Goal: Complete application form: Complete application form

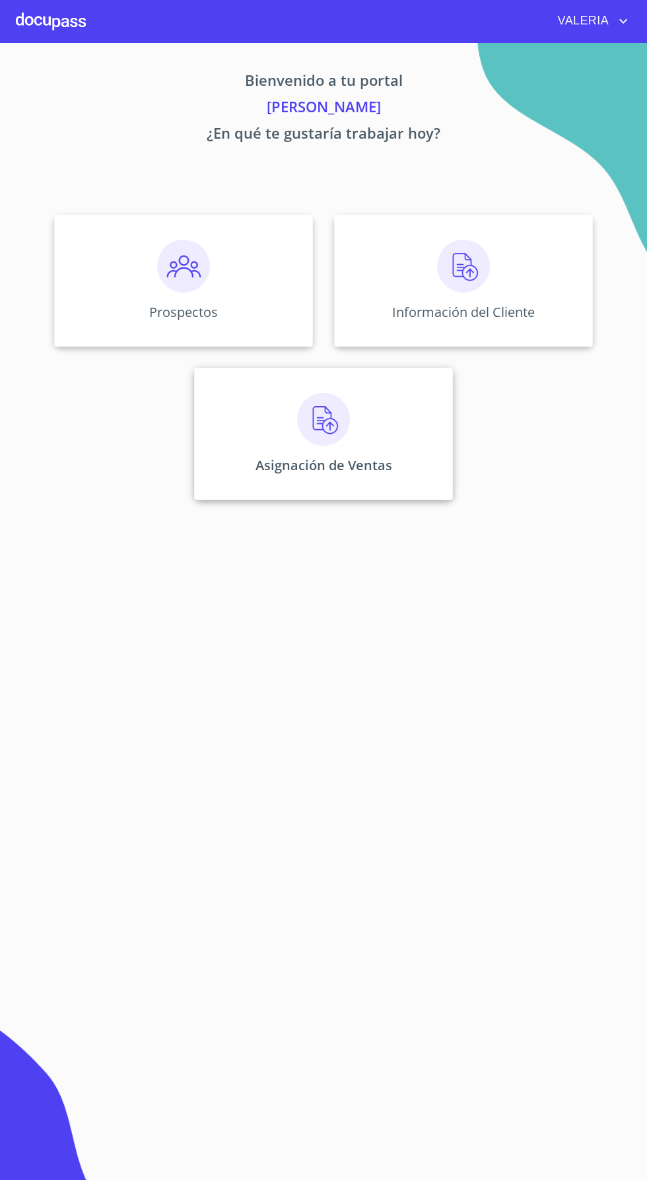
click at [325, 444] on img at bounding box center [323, 419] width 53 height 53
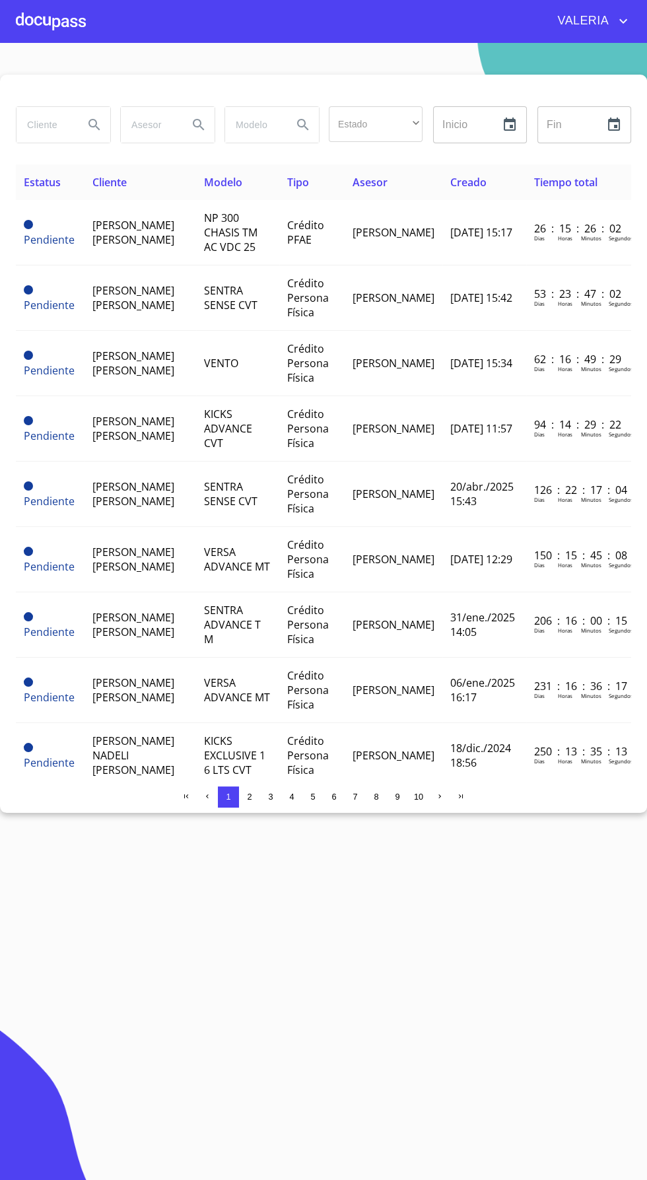
click at [54, 121] on input "search" at bounding box center [45, 125] width 57 height 36
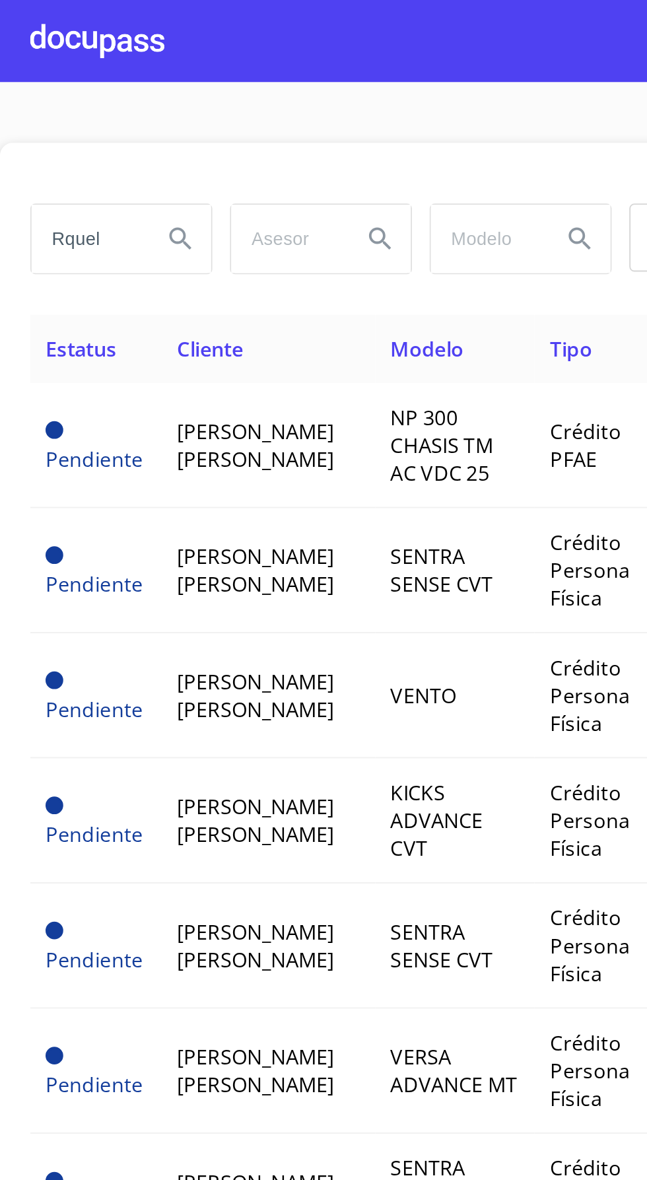
click at [32, 123] on input "Rquel" at bounding box center [45, 125] width 57 height 36
type input "[PERSON_NAME]"
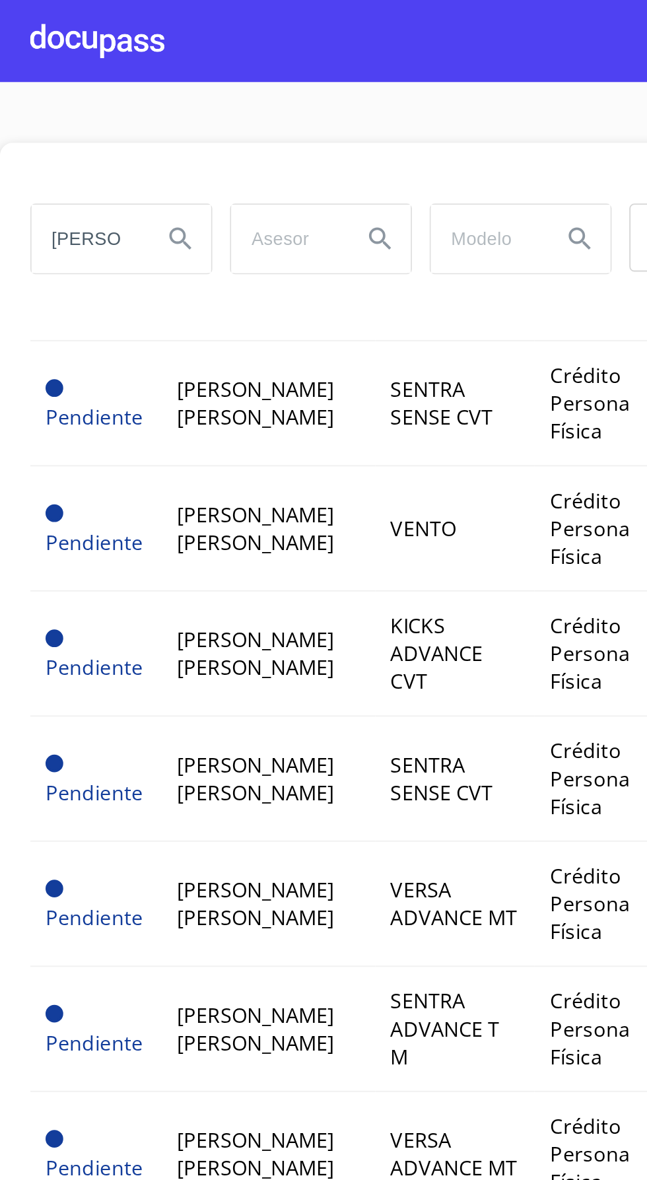
scroll to position [87, 0]
click at [87, 123] on icon "Search" at bounding box center [94, 125] width 16 height 16
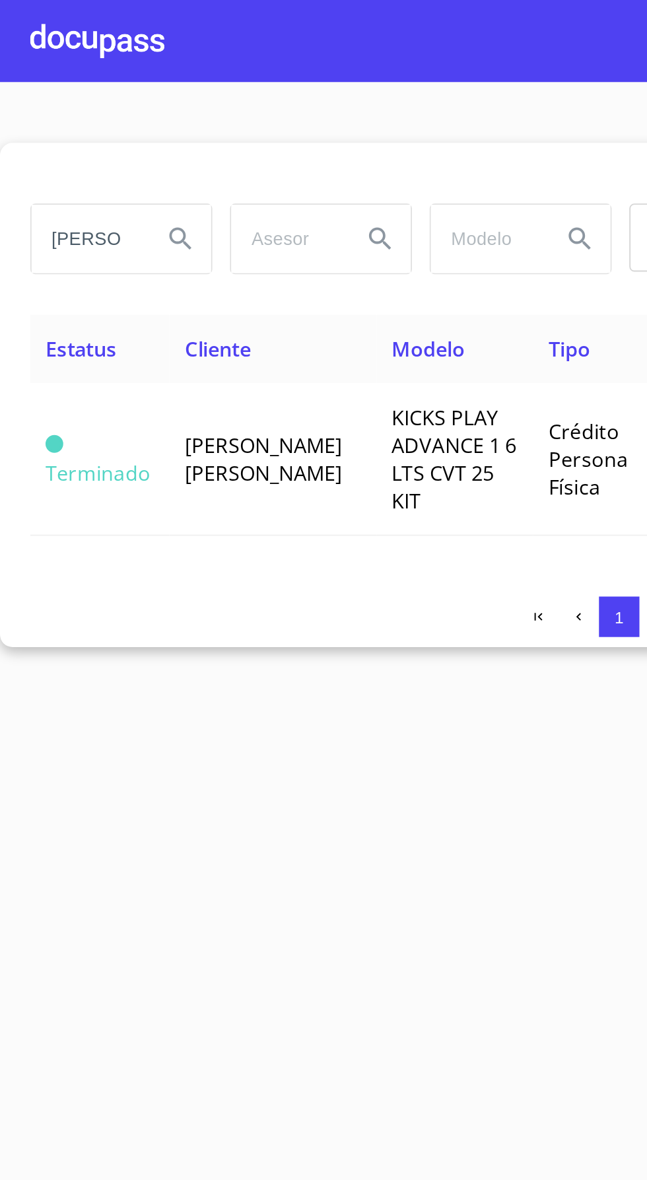
scroll to position [0, 0]
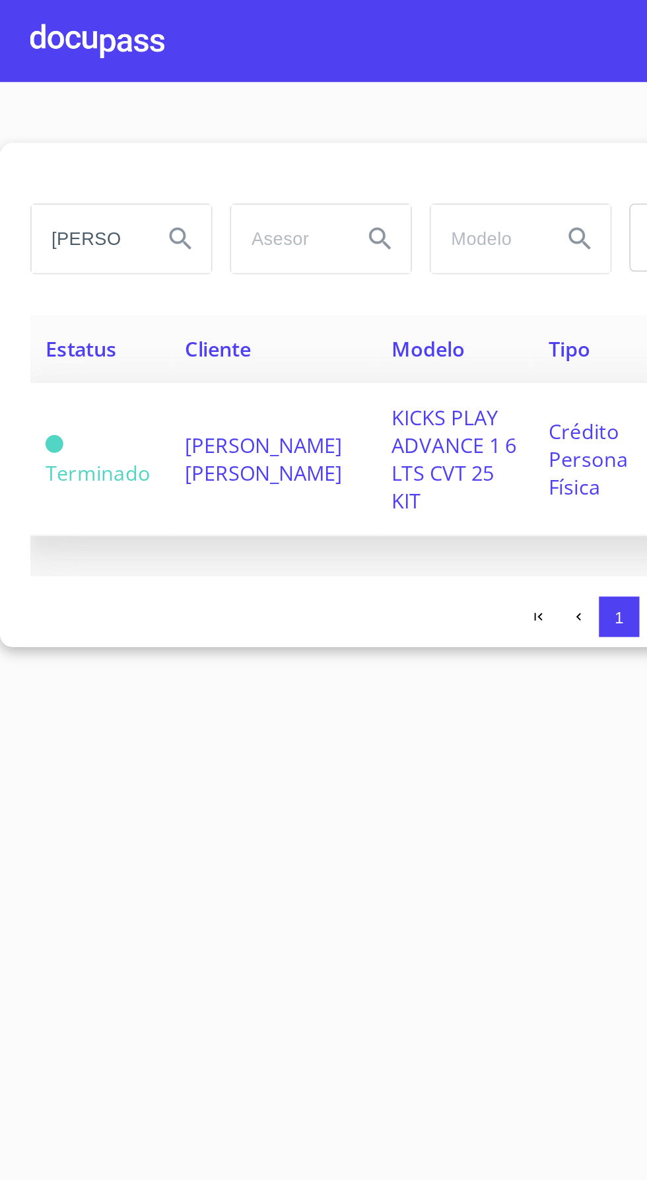
click at [211, 236] on span "KICKS PLAY ADVANCE 1 6 LTS CVT 25 KIT" at bounding box center [237, 240] width 65 height 58
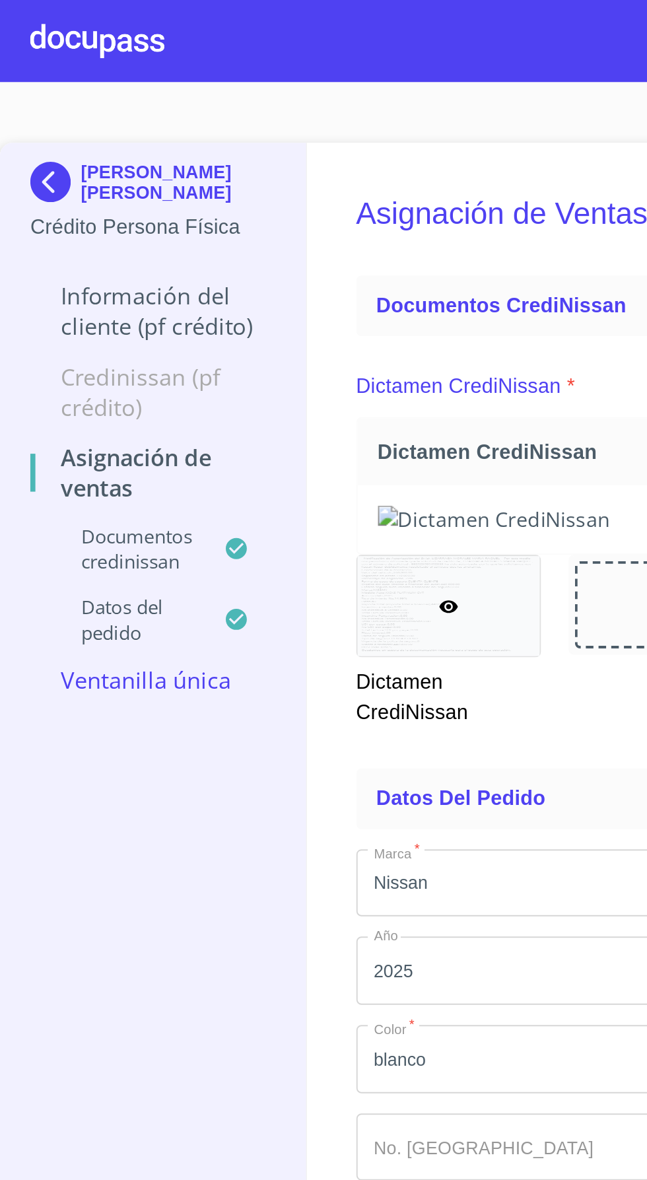
click at [53, 162] on p "Información del cliente (PF crédito)" at bounding box center [80, 163] width 128 height 32
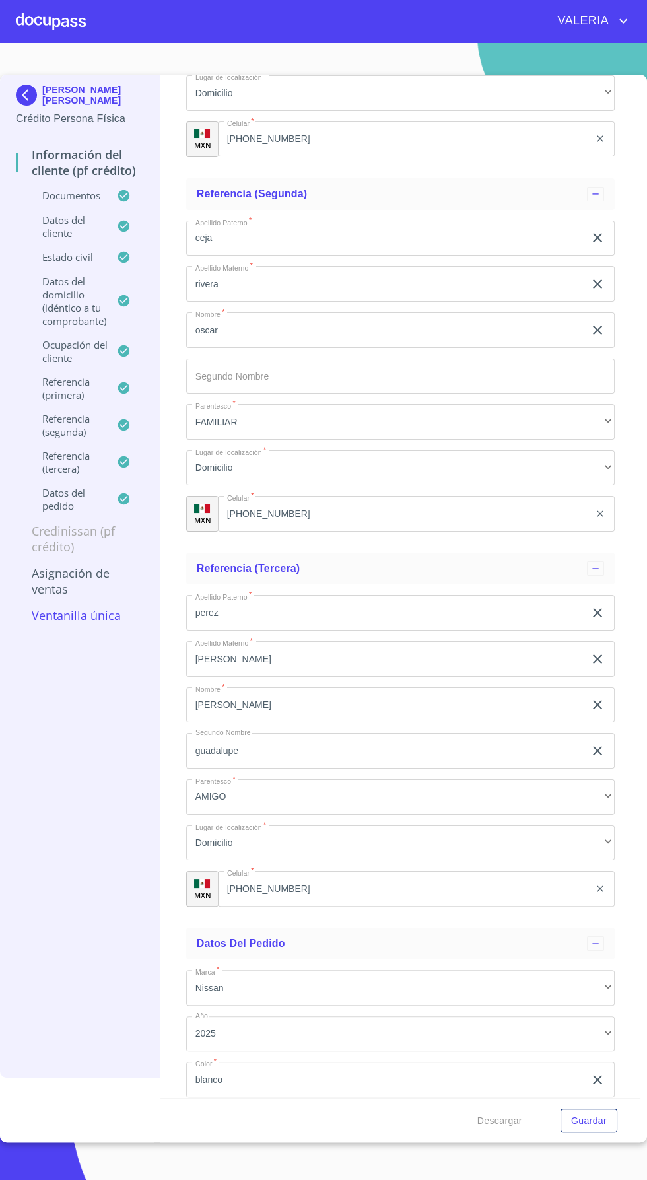
scroll to position [57, 0]
click at [597, 1129] on span "Guardar" at bounding box center [589, 1120] width 36 height 17
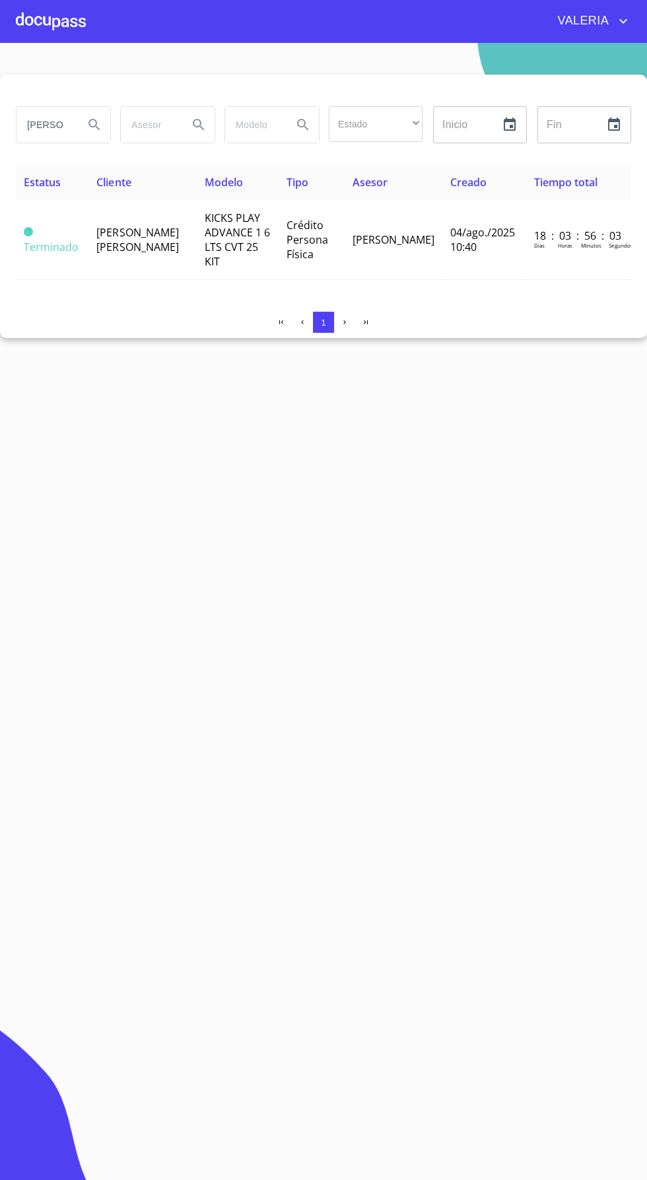
click at [66, 34] on div at bounding box center [51, 21] width 70 height 42
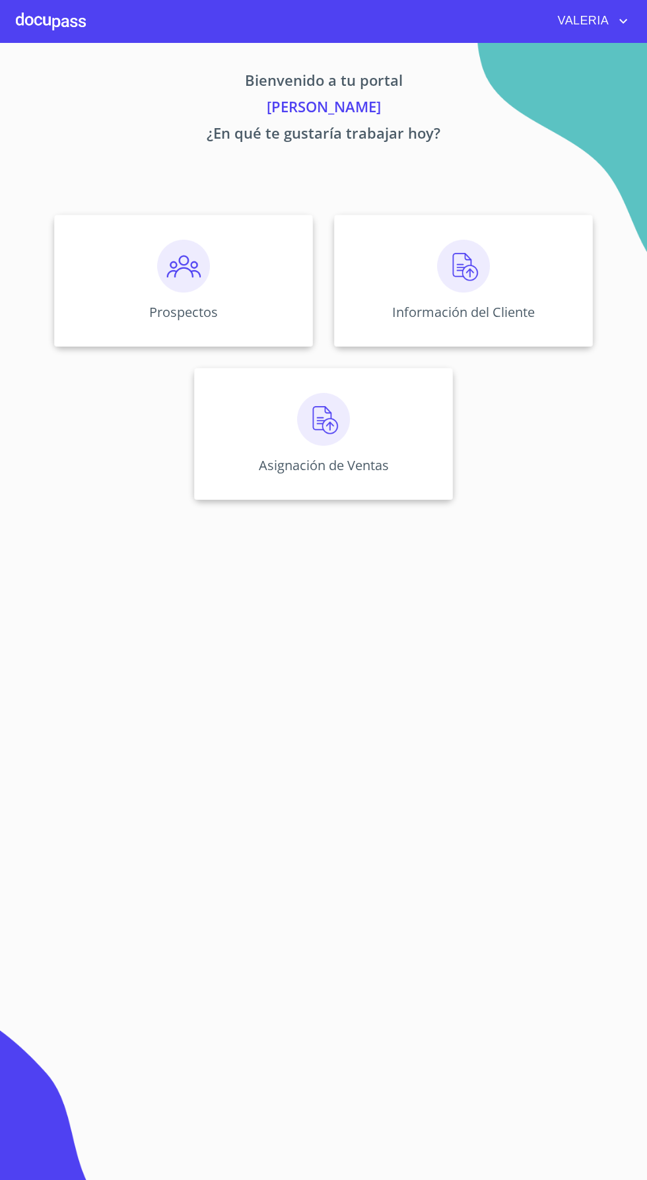
click at [205, 290] on img at bounding box center [183, 266] width 53 height 53
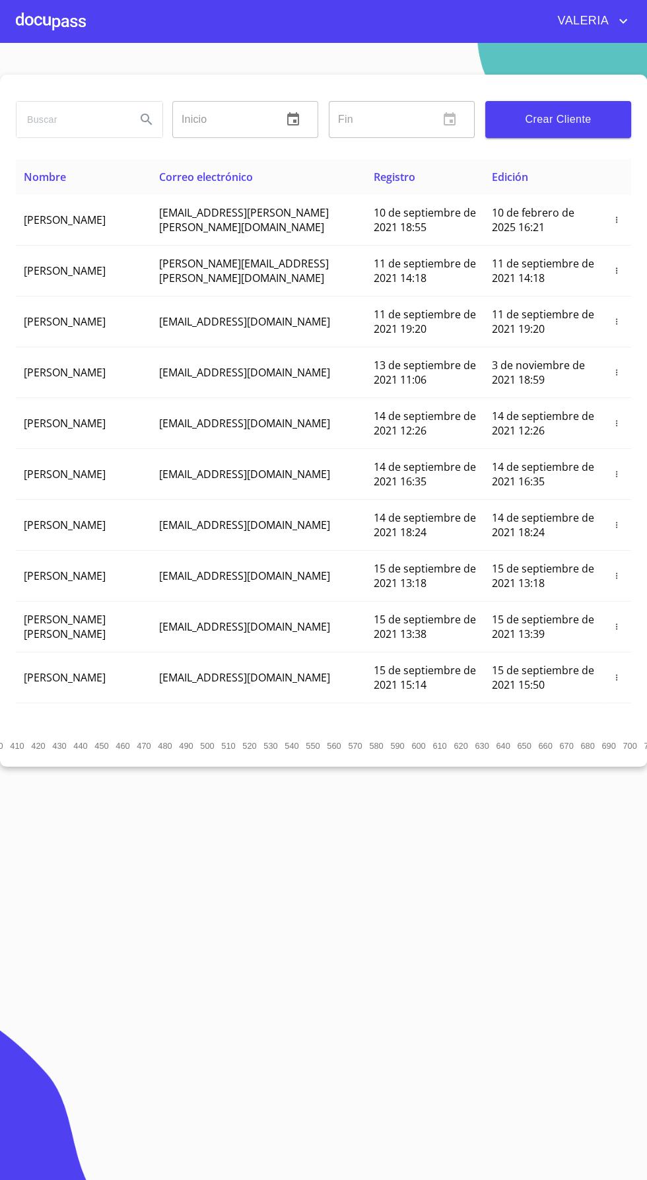
click at [576, 118] on span "Crear Cliente" at bounding box center [558, 119] width 125 height 18
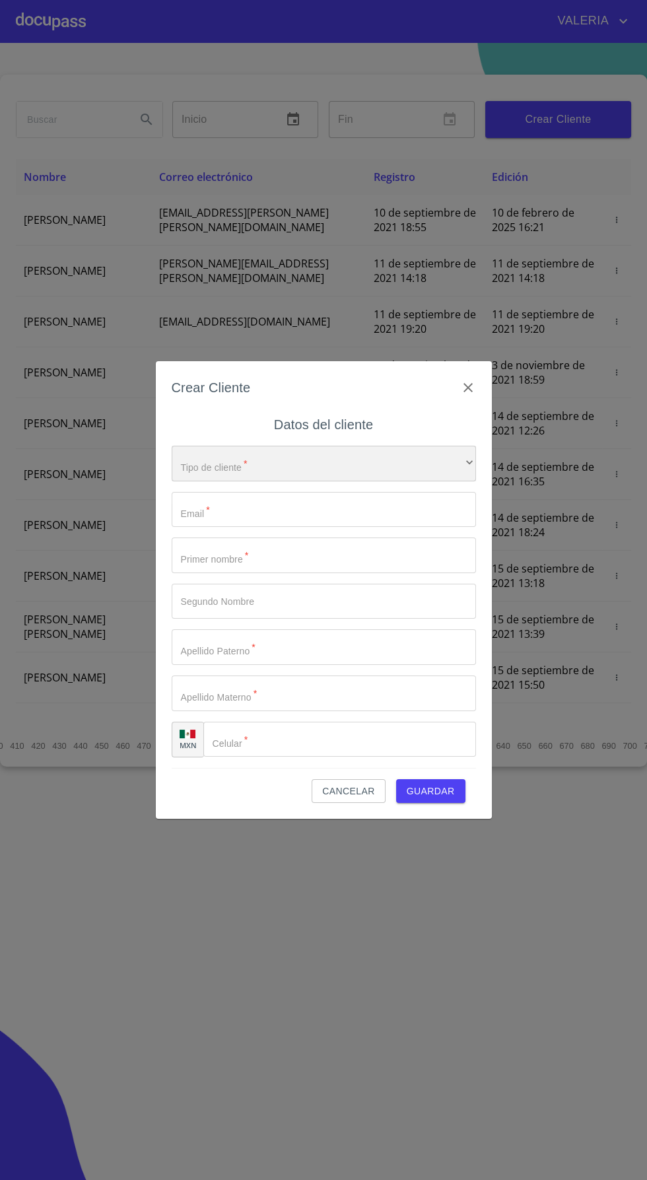
click at [324, 455] on div "​" at bounding box center [324, 464] width 304 height 36
click at [323, 471] on li "Persona Física" at bounding box center [323, 473] width 304 height 24
click at [318, 514] on input "Tipo de cliente   *" at bounding box center [324, 510] width 304 height 36
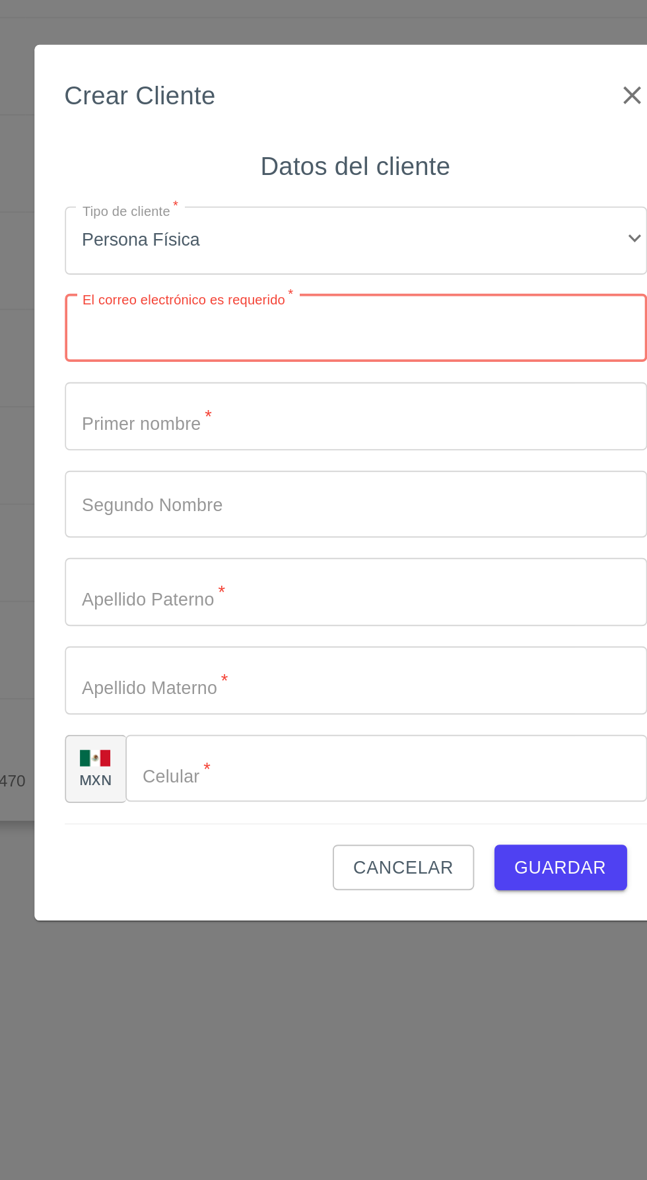
click at [269, 510] on input "Tipo de cliente   *" at bounding box center [324, 510] width 304 height 36
type input "[EMAIL_ADDRESS][DOMAIN_NAME]"
click at [255, 560] on input "Tipo de cliente   *" at bounding box center [324, 555] width 304 height 36
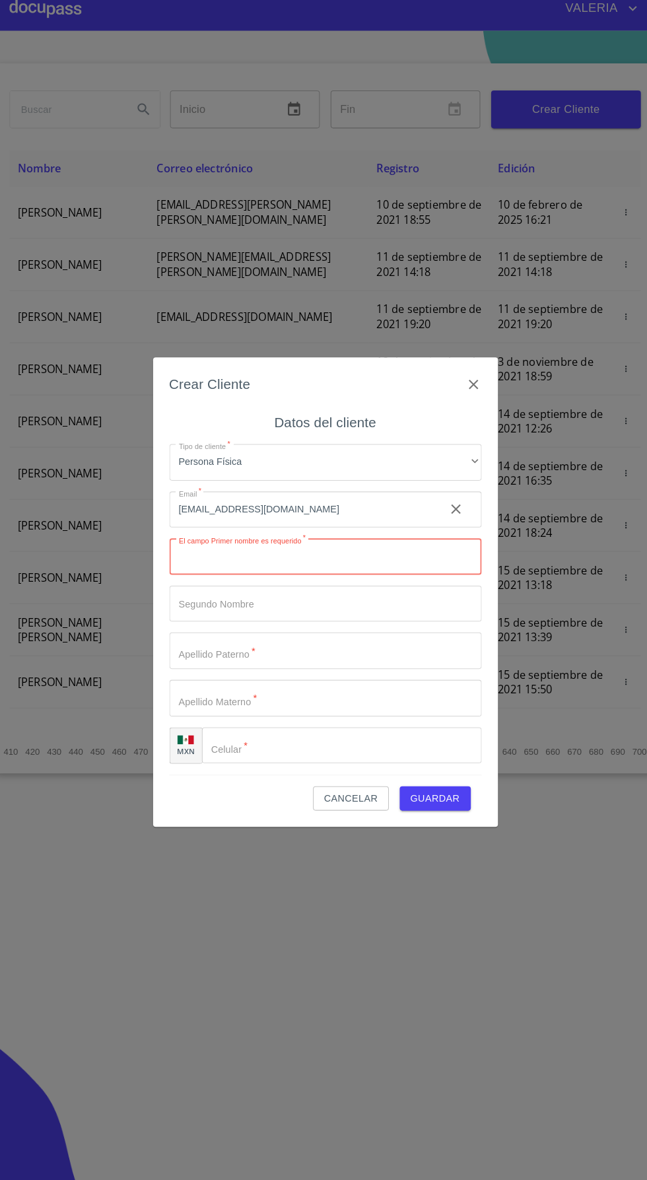
click at [243, 555] on input "Tipo de cliente   *" at bounding box center [324, 555] width 304 height 36
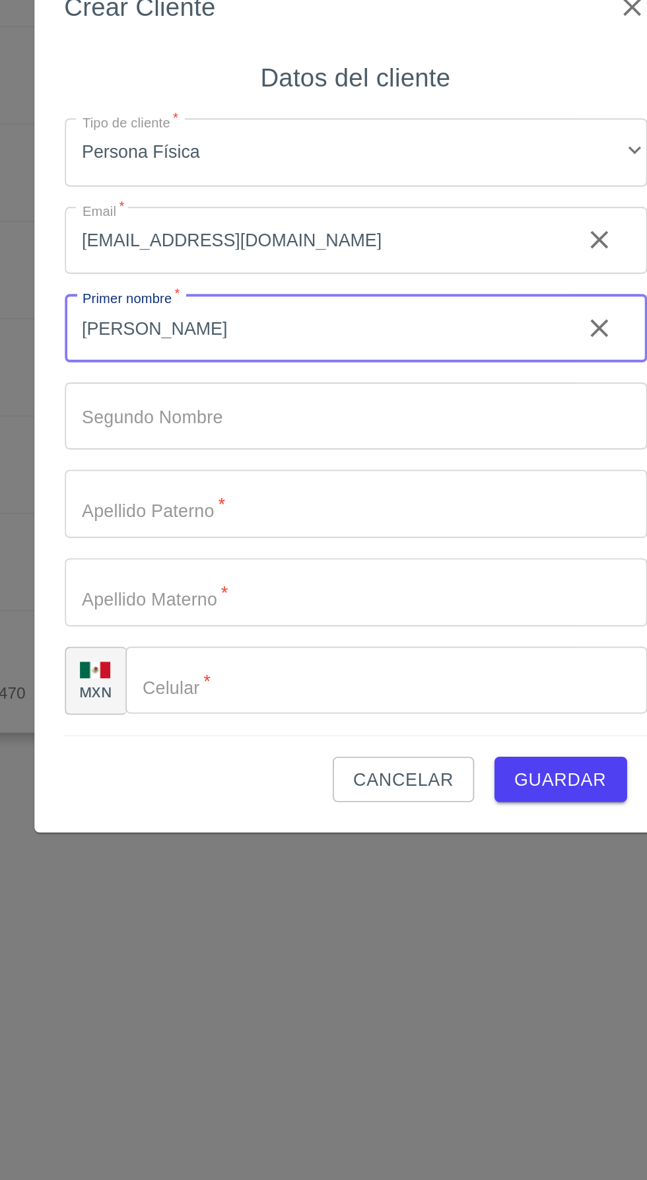
click at [191, 552] on input "[PERSON_NAME]" at bounding box center [301, 555] width 258 height 36
type input "[PERSON_NAME]"
click at [261, 599] on input "Tipo de cliente   *" at bounding box center [324, 602] width 304 height 36
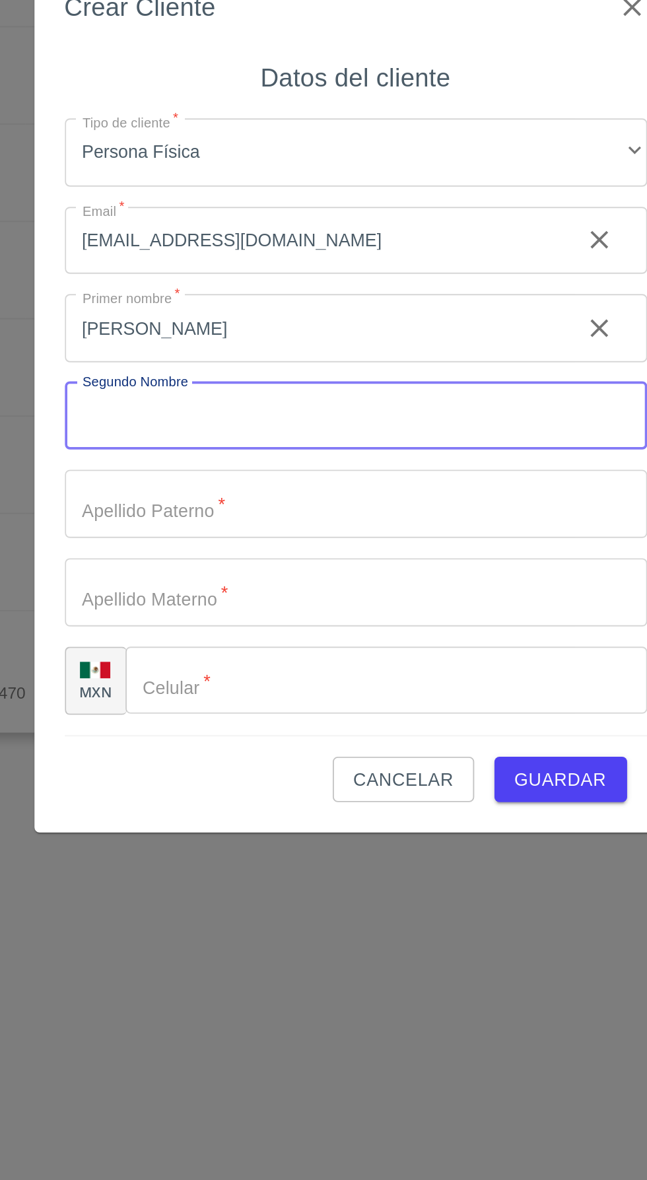
click at [258, 603] on input "Tipo de cliente   *" at bounding box center [324, 602] width 304 height 36
type input "[PERSON_NAME]"
click at [275, 652] on input "Tipo de cliente   *" at bounding box center [324, 647] width 304 height 36
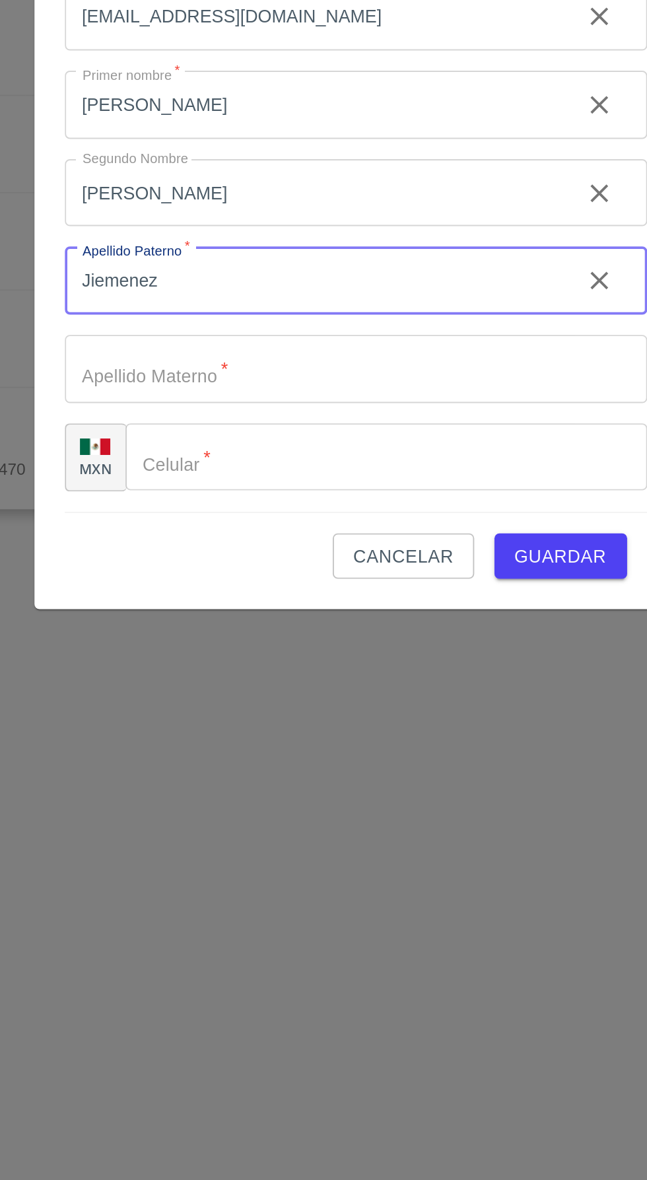
type input "Jiemenez"
click at [269, 695] on input "Tipo de cliente   *" at bounding box center [324, 693] width 304 height 36
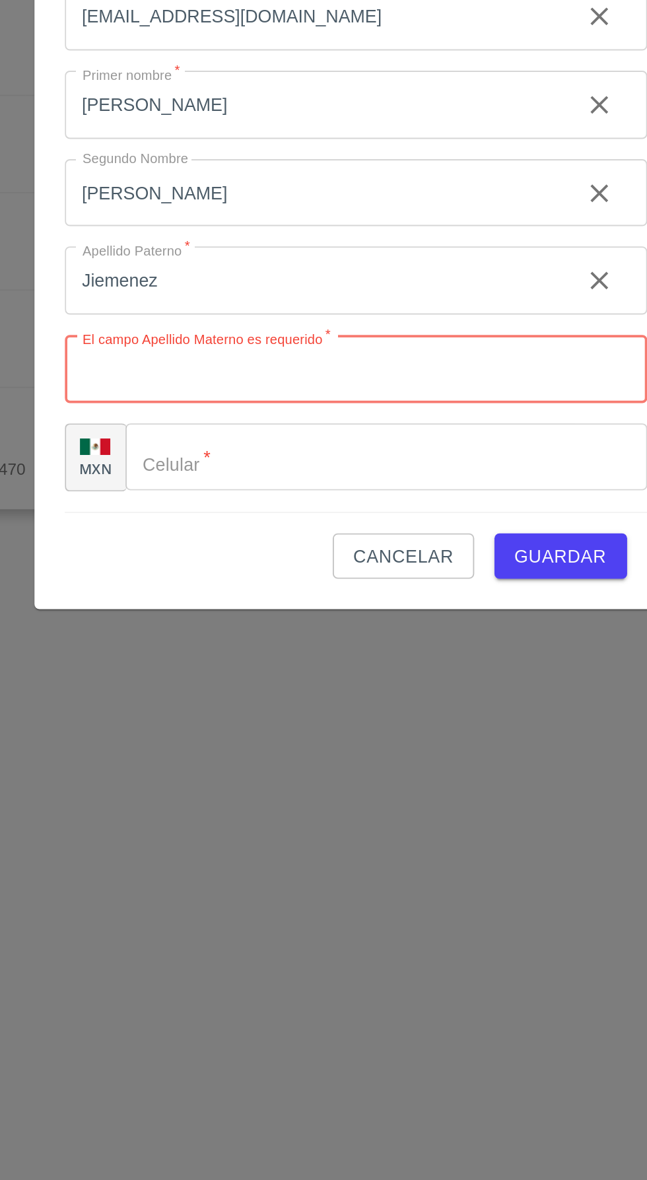
click at [271, 697] on input "Tipo de cliente   *" at bounding box center [324, 693] width 304 height 36
type input "[PERSON_NAME]"
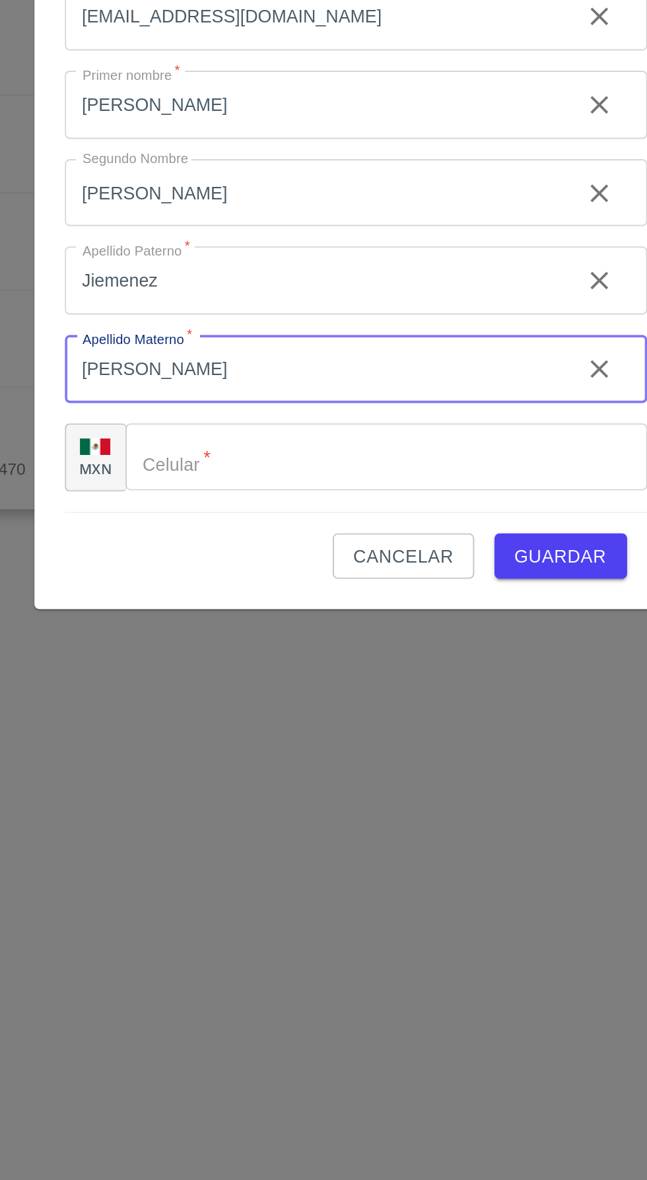
click at [256, 735] on input "Tipo de cliente   *" at bounding box center [339, 740] width 273 height 36
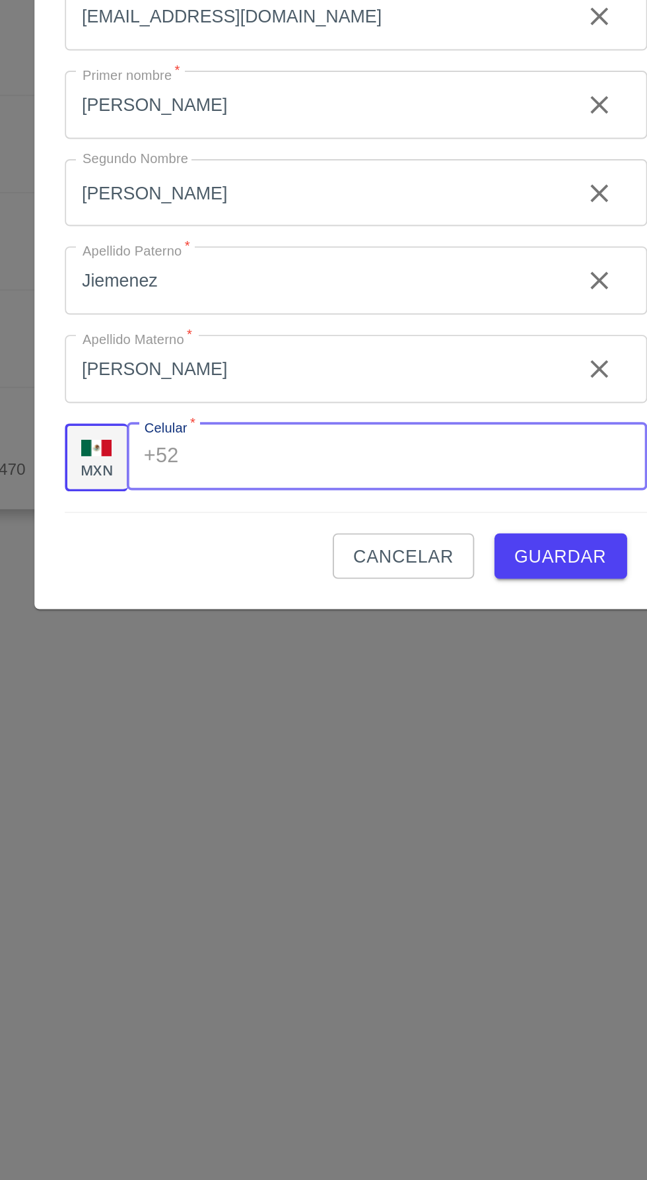
click at [260, 739] on input "Tipo de cliente   *" at bounding box center [355, 740] width 239 height 36
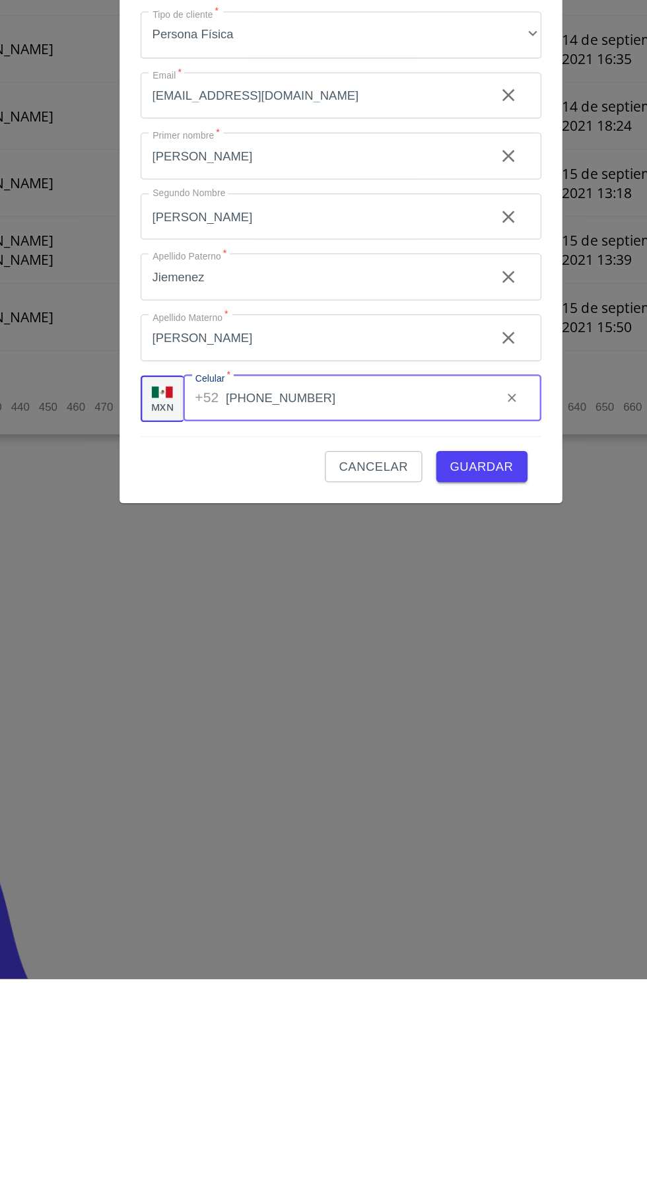
type input "[PHONE_NUMBER]"
click at [442, 792] on span "Guardar" at bounding box center [431, 791] width 48 height 17
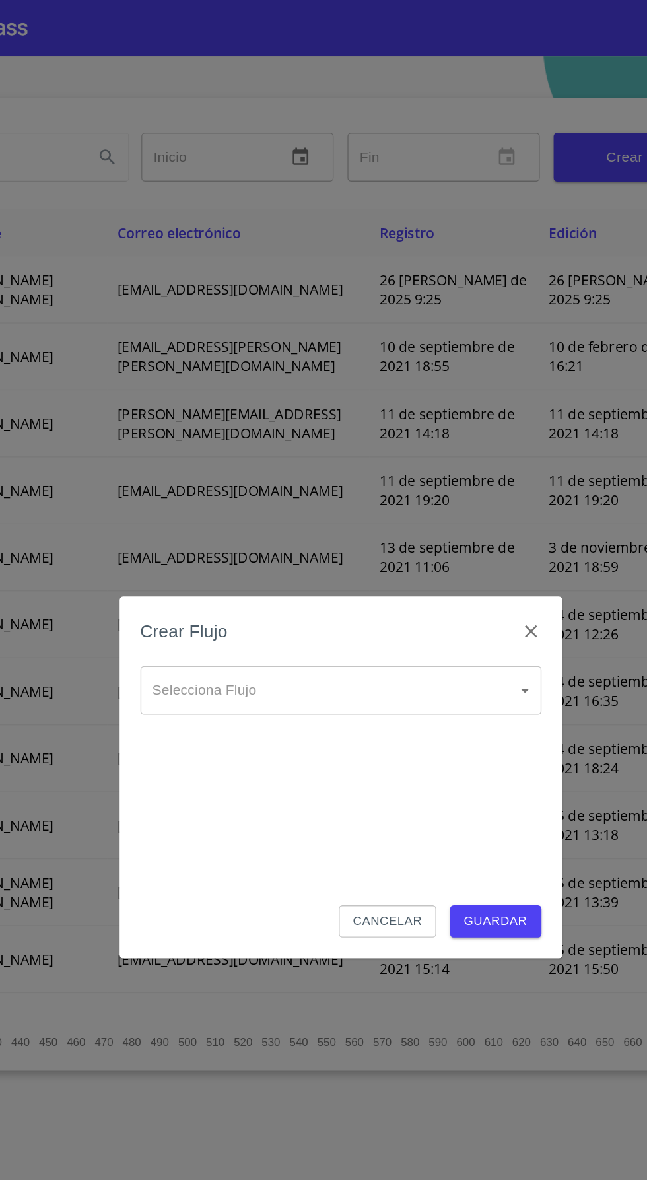
click at [372, 537] on body "[PERSON_NAME] ​ Fin ​ Crear Cliente Nombre Correo electrónico Registro Edición …" at bounding box center [323, 590] width 647 height 1180
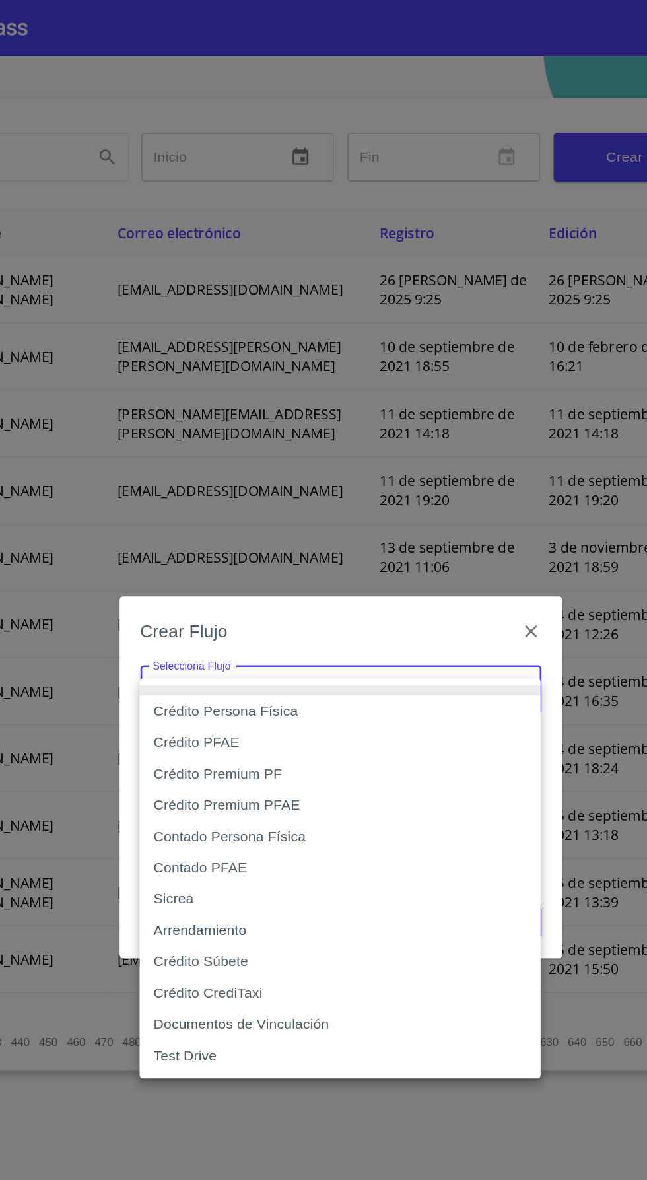
click at [291, 641] on li "Contado Persona Física" at bounding box center [323, 635] width 304 height 24
type input "60bf975b0d9865ccc2471536"
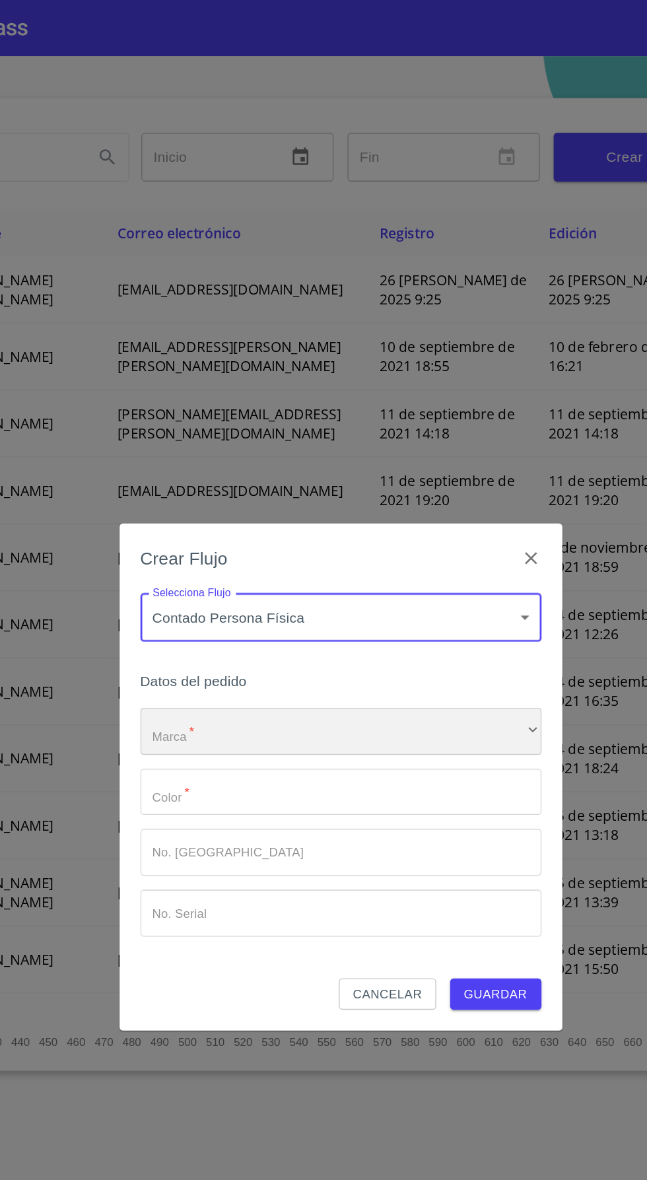
click at [310, 549] on div "​" at bounding box center [324, 555] width 304 height 36
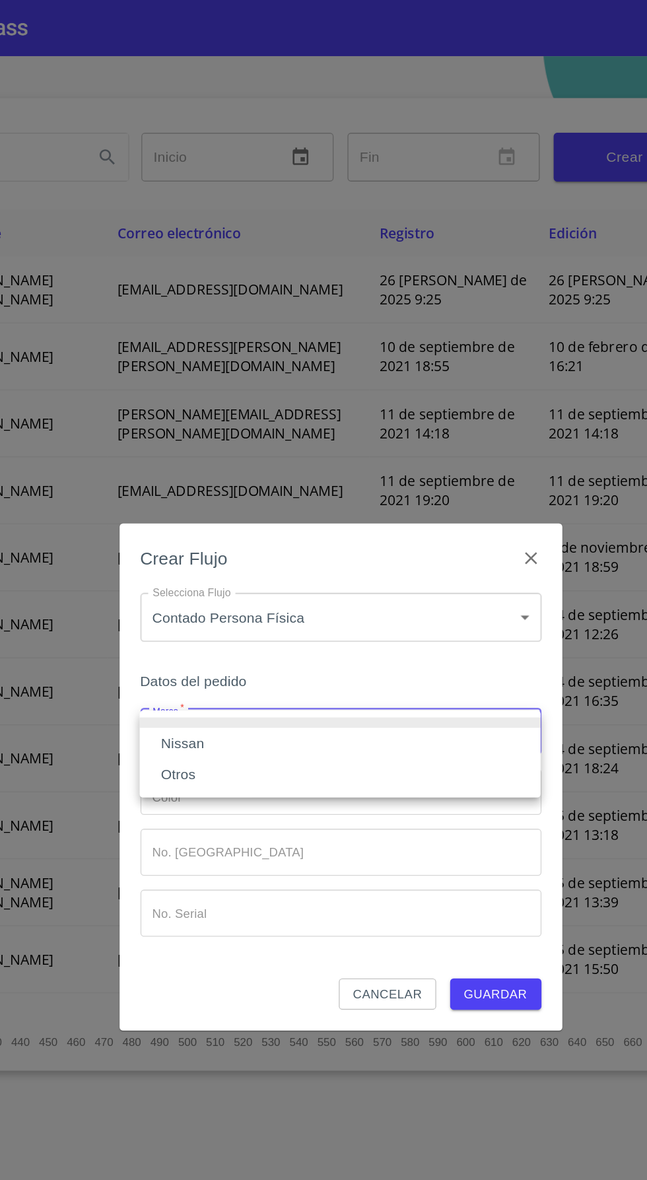
click at [259, 571] on li "Nissan" at bounding box center [323, 565] width 304 height 24
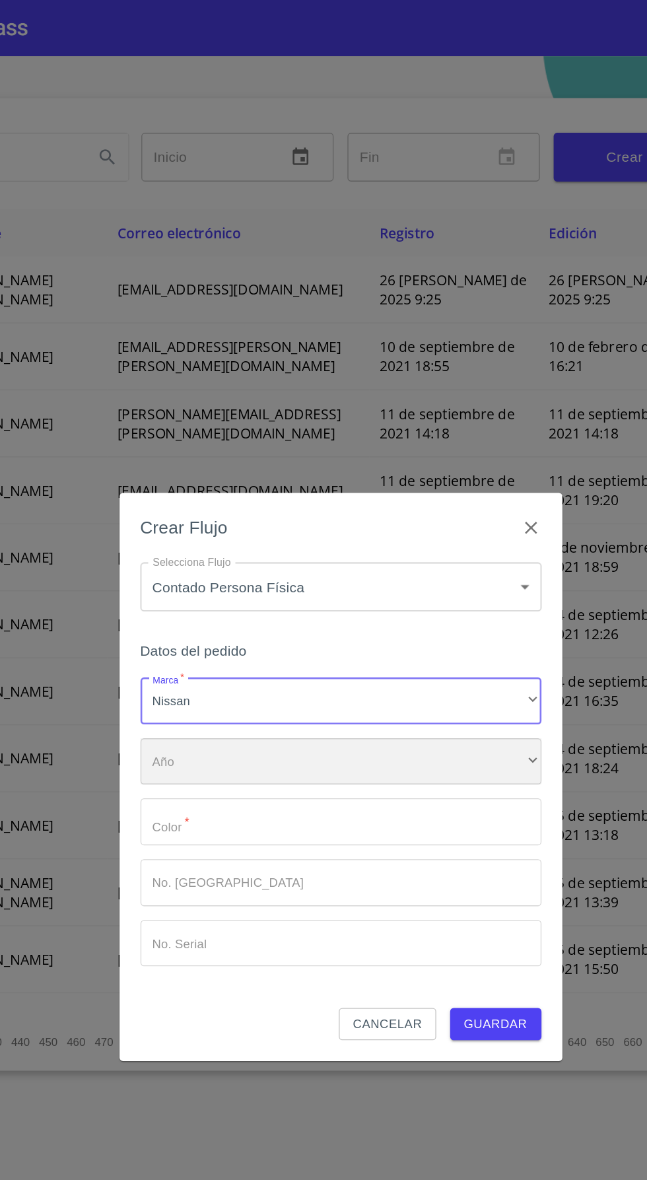
click at [268, 583] on div "​" at bounding box center [324, 579] width 304 height 36
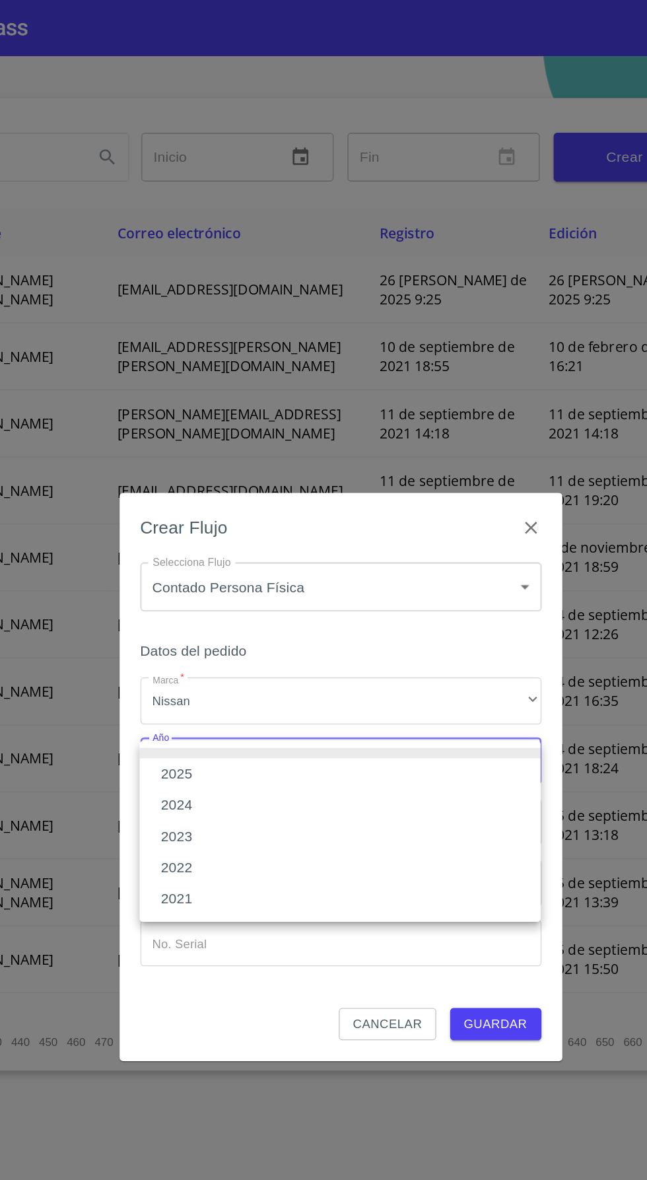
click at [255, 611] on li "2024" at bounding box center [323, 611] width 304 height 24
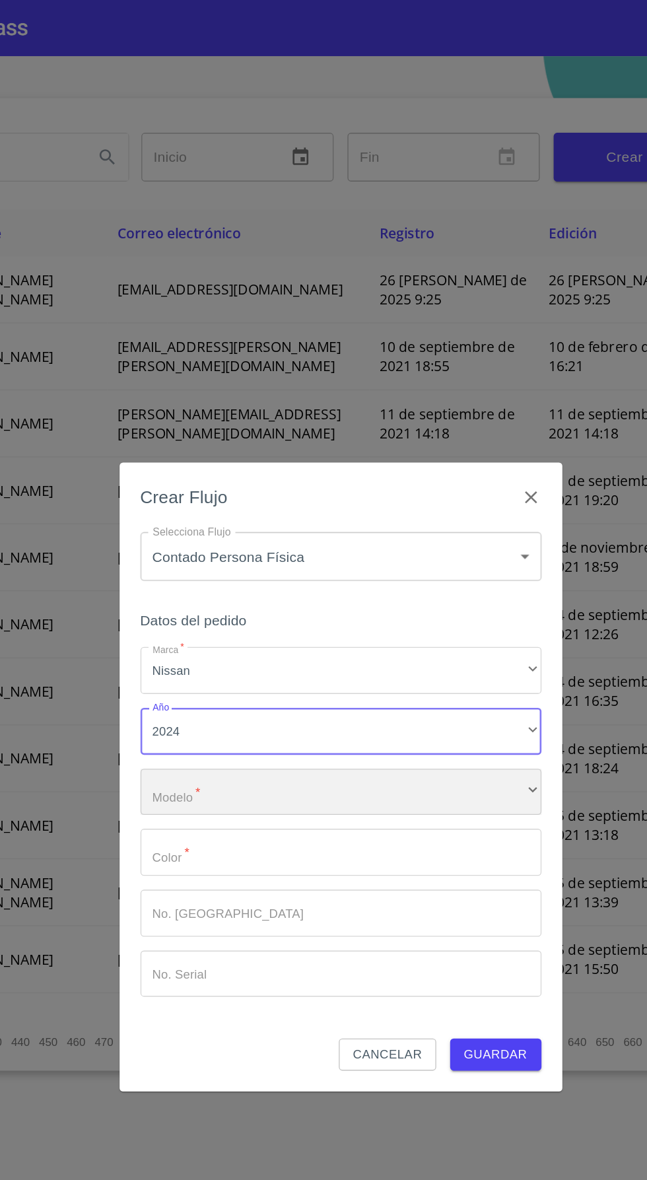
click at [281, 607] on div "​" at bounding box center [324, 602] width 304 height 36
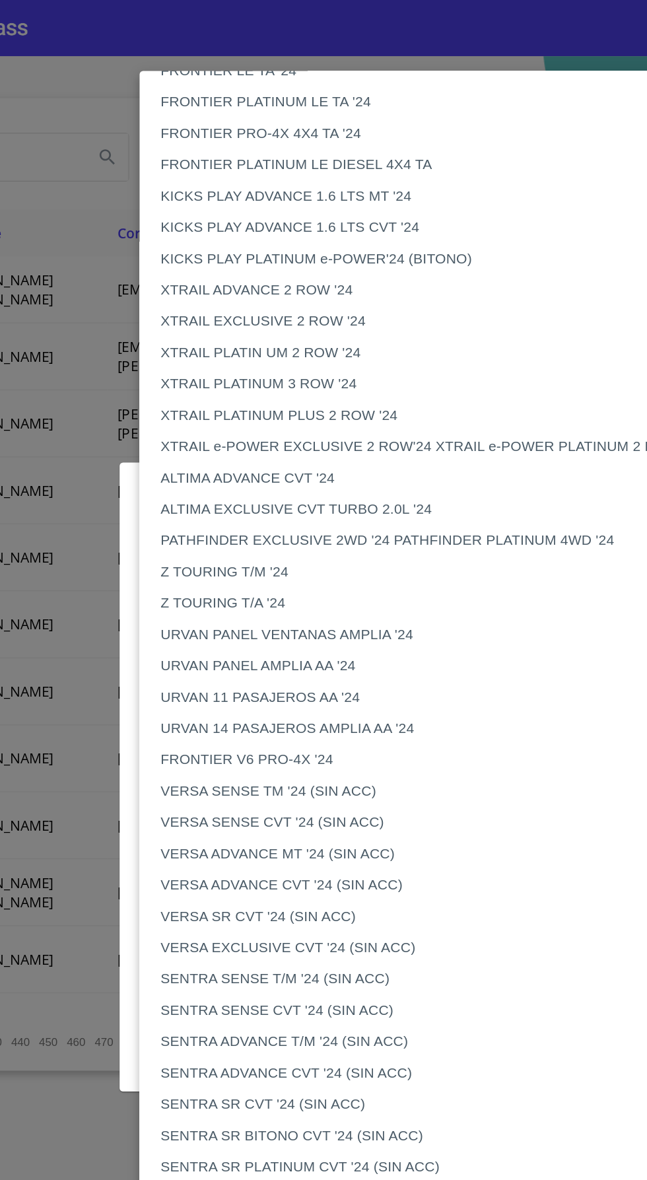
scroll to position [763, 0]
click at [331, 612] on li "VERSA SENSE CVT '24 (SIN ACC)" at bounding box center [388, 624] width 434 height 24
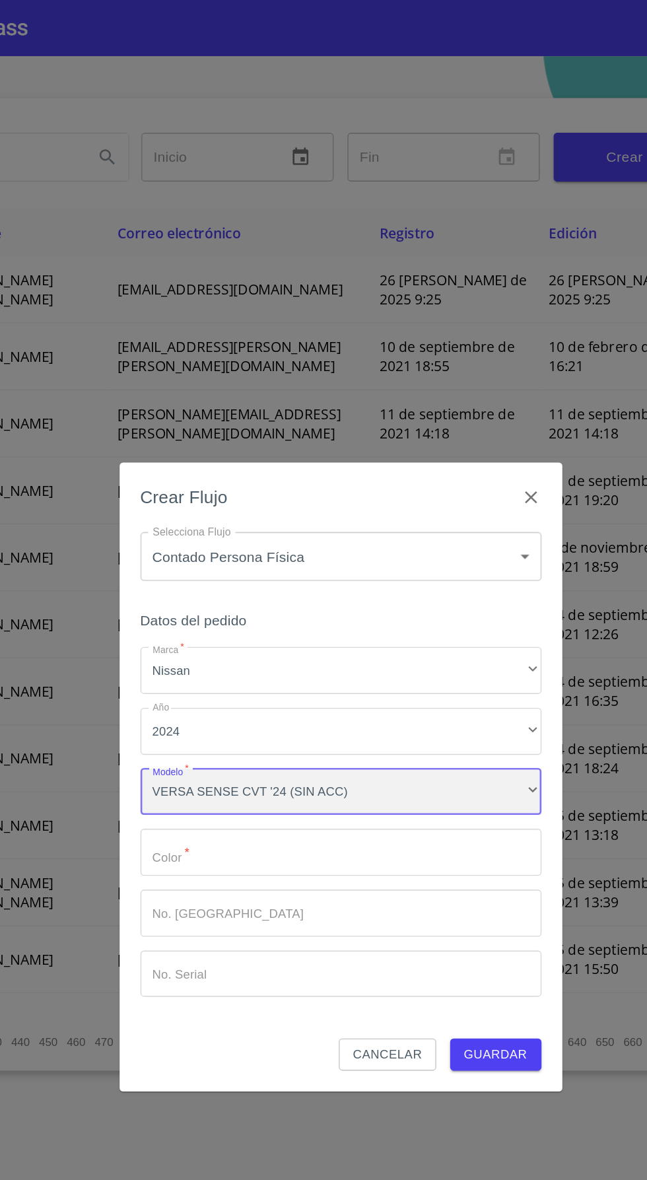
click at [337, 603] on div "VERSA SENSE CVT '24 (SIN ACC)" at bounding box center [324, 602] width 304 height 36
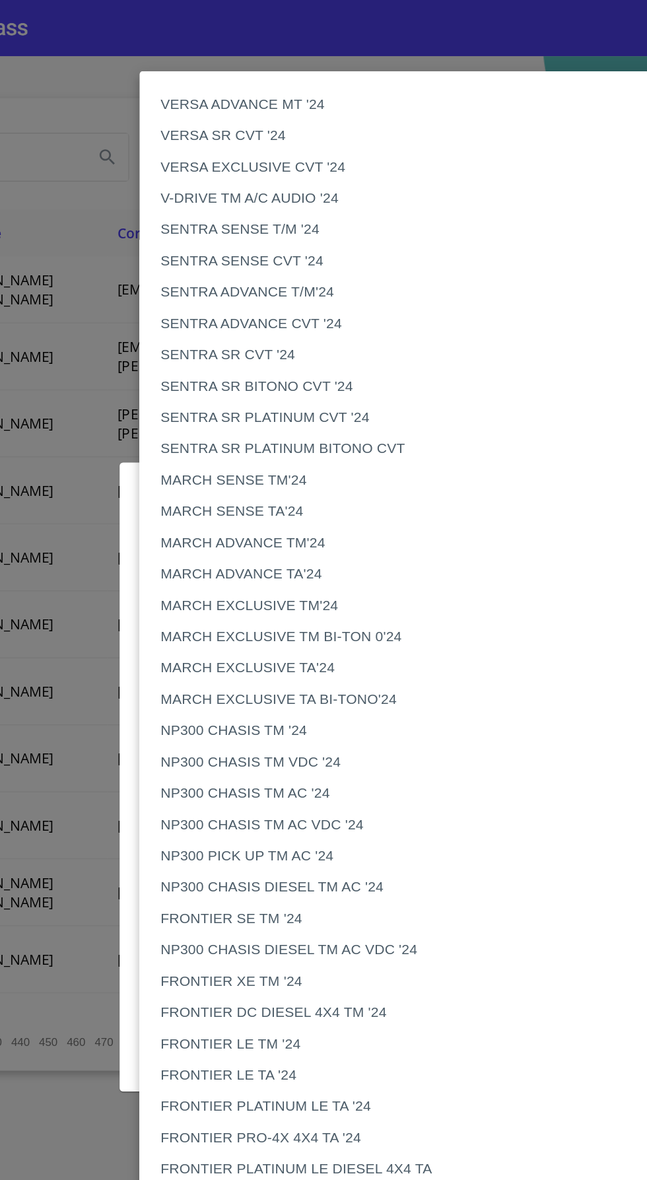
scroll to position [774, 0]
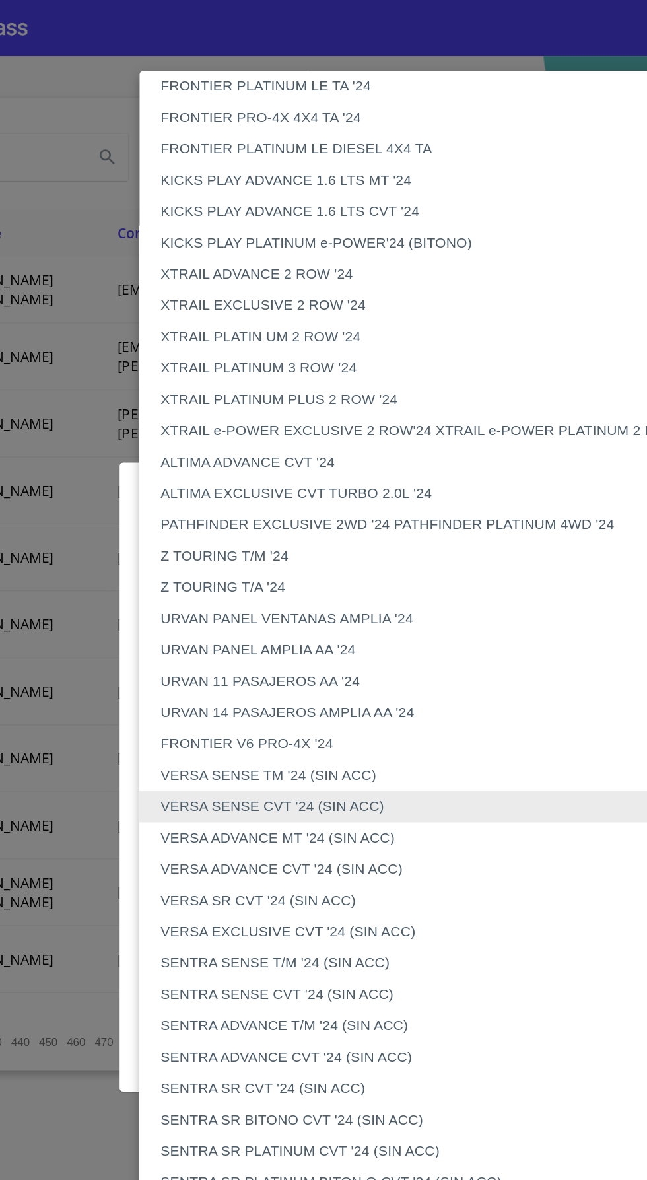
click at [314, 588] on li "VERSA SENSE TM '24 (SIN ACC)" at bounding box center [388, 589] width 434 height 24
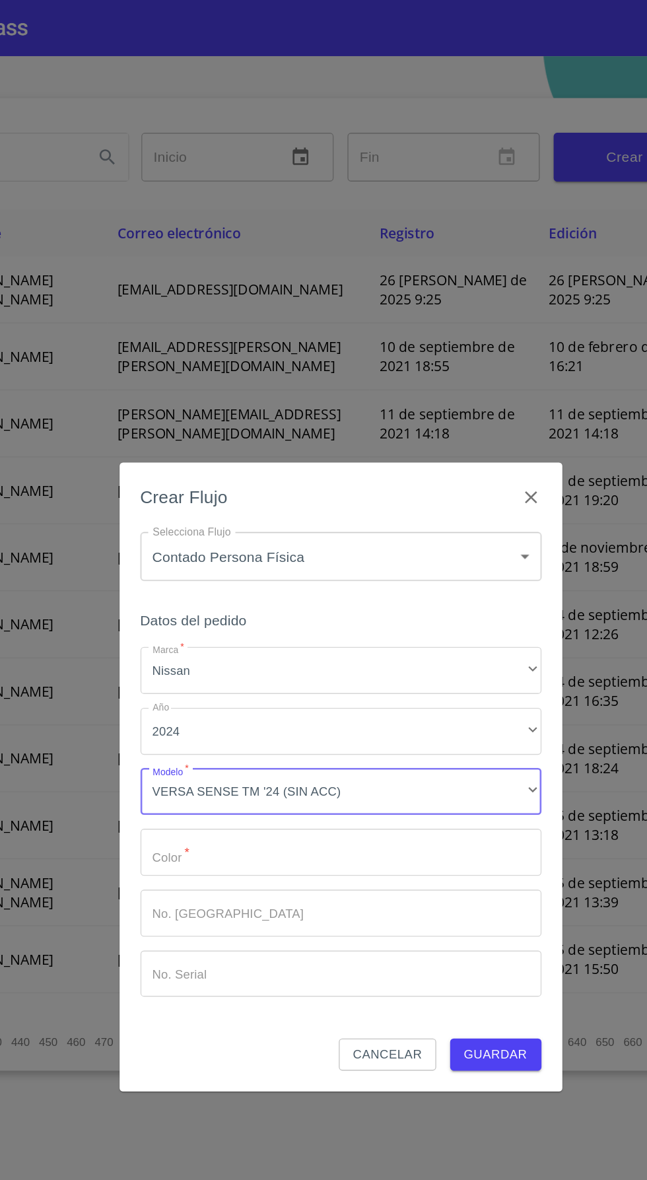
click at [286, 648] on input "Marca   *" at bounding box center [324, 647] width 304 height 36
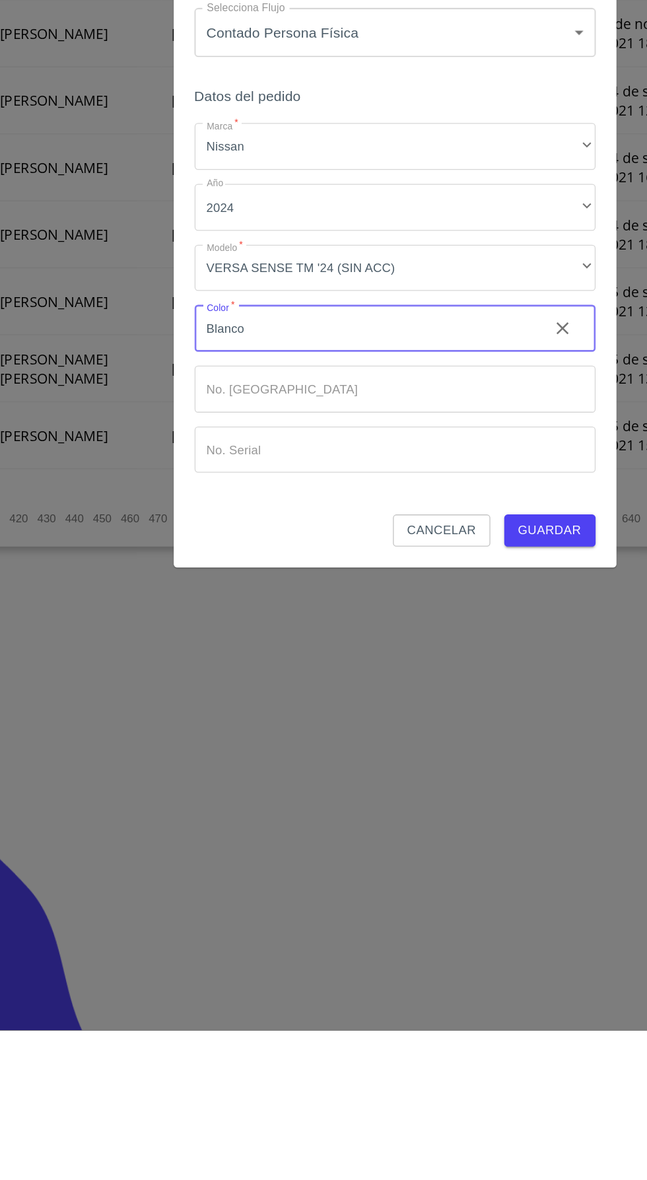
type input "Blanco"
click at [273, 694] on input "Marca   *" at bounding box center [324, 693] width 304 height 36
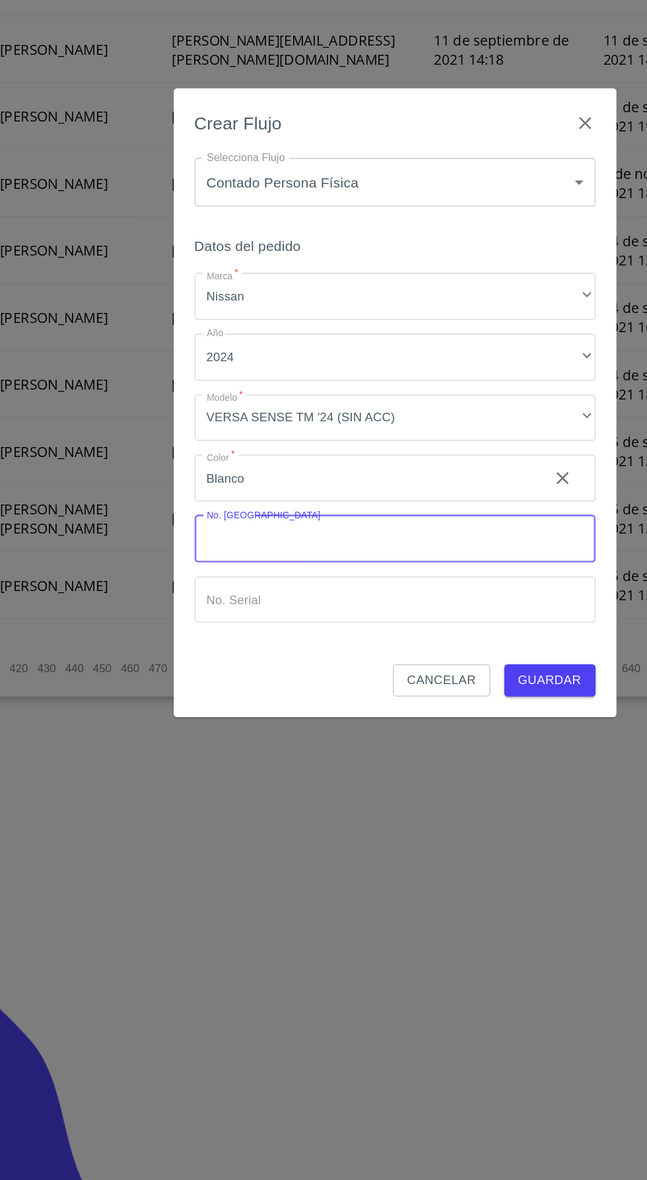
click at [265, 693] on input "Marca   *" at bounding box center [324, 693] width 304 height 36
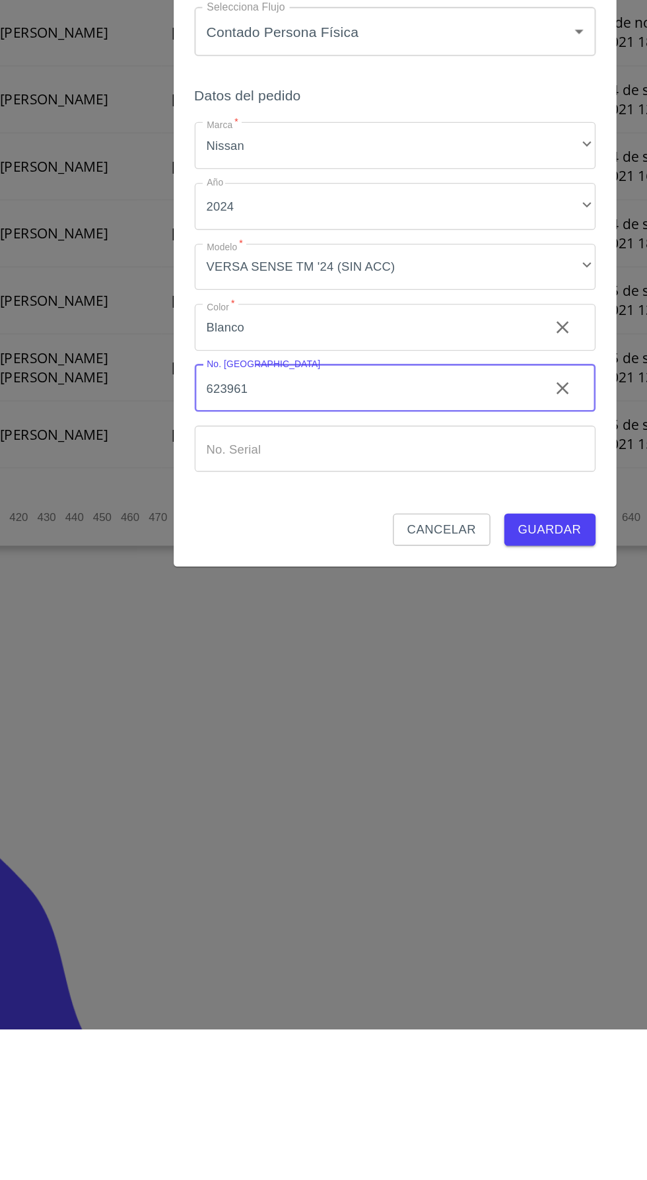
type input "623961"
click at [448, 804] on span "Guardar" at bounding box center [441, 800] width 48 height 17
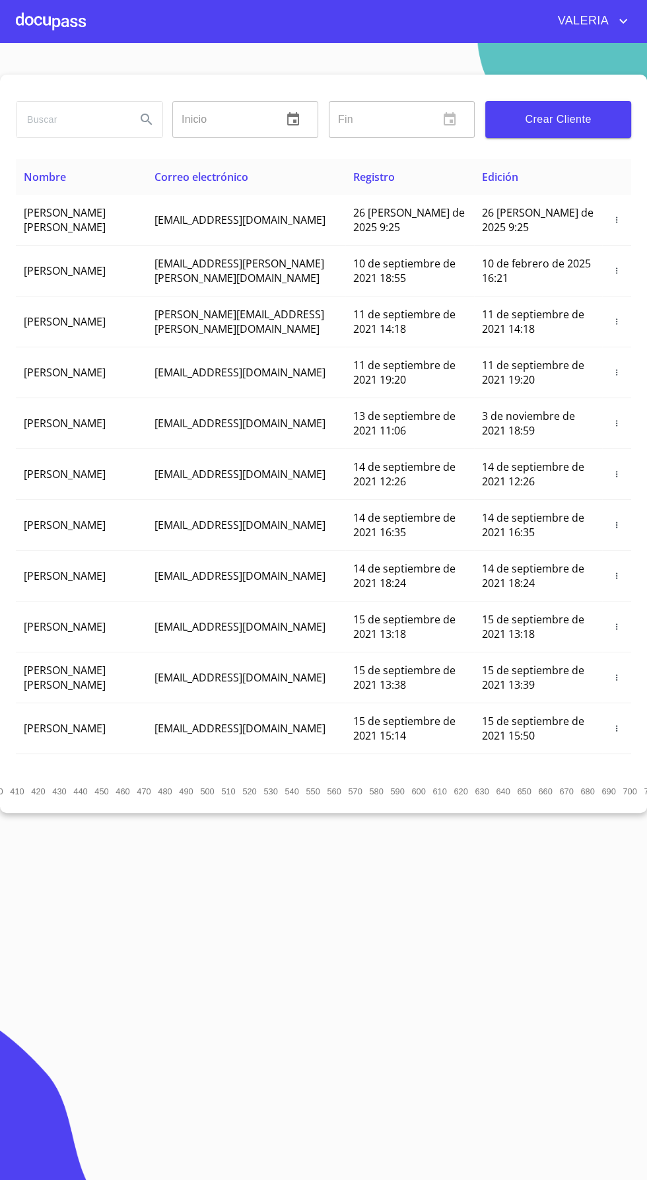
click at [67, 26] on div at bounding box center [51, 21] width 70 height 42
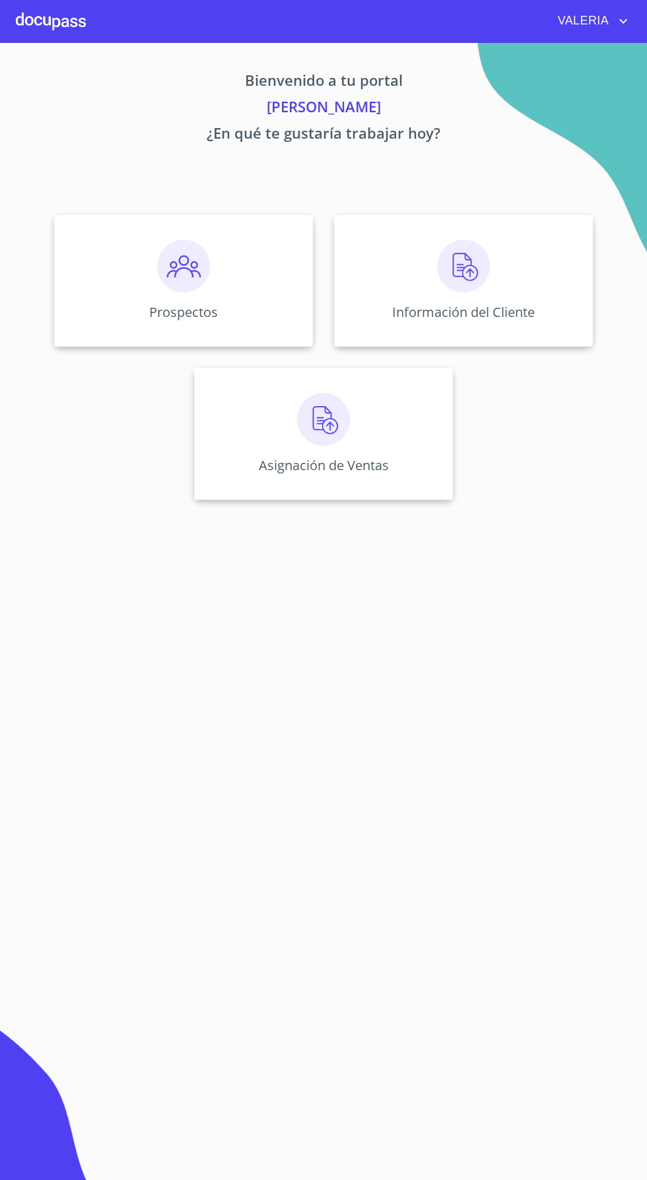
click at [339, 265] on div "Información del Cliente" at bounding box center [463, 281] width 259 height 132
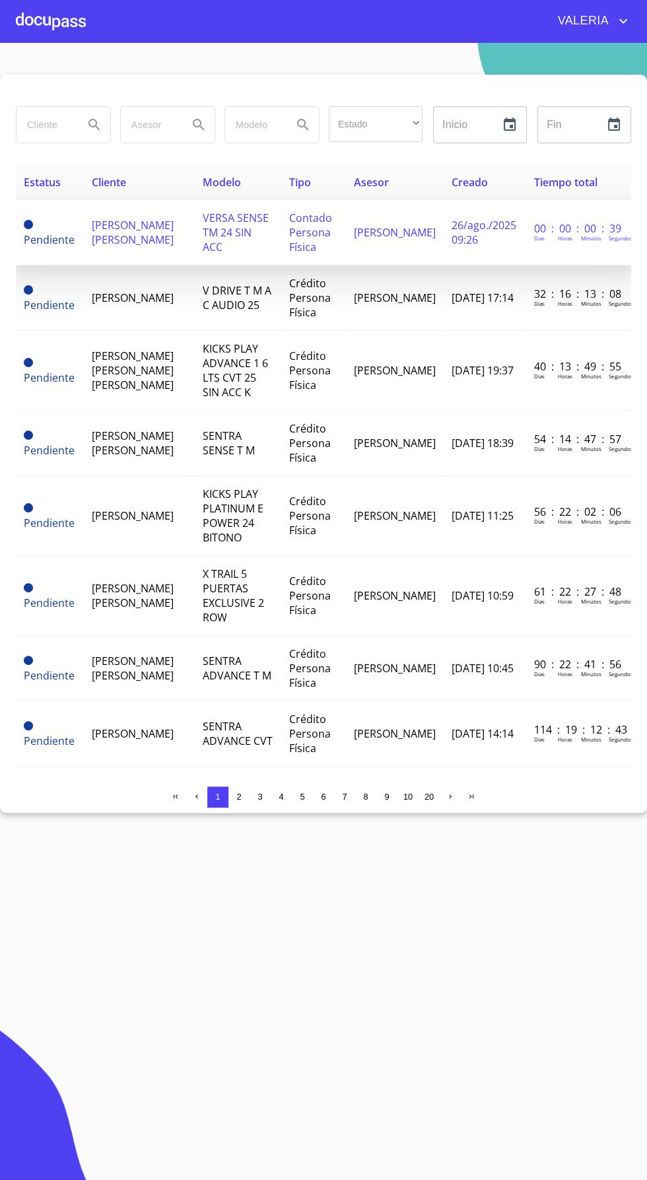
click at [153, 230] on td "[PERSON_NAME] [PERSON_NAME]" at bounding box center [139, 232] width 110 height 65
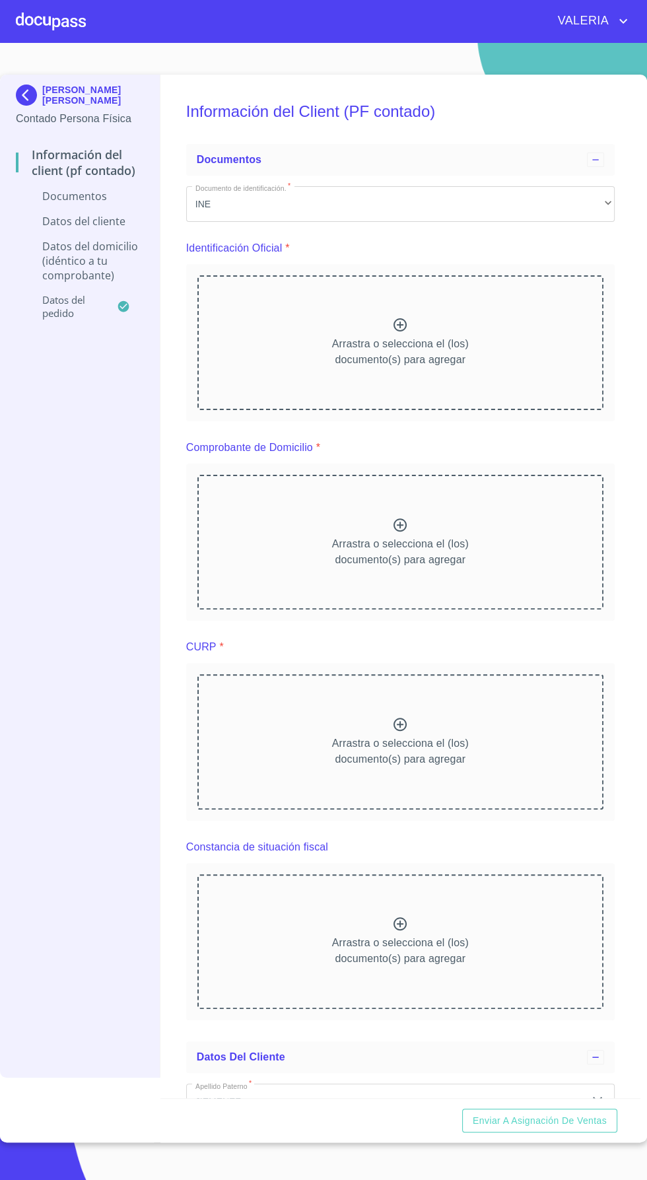
click at [265, 335] on div "Arrastra o selecciona el (los) documento(s) para agregar" at bounding box center [400, 342] width 406 height 135
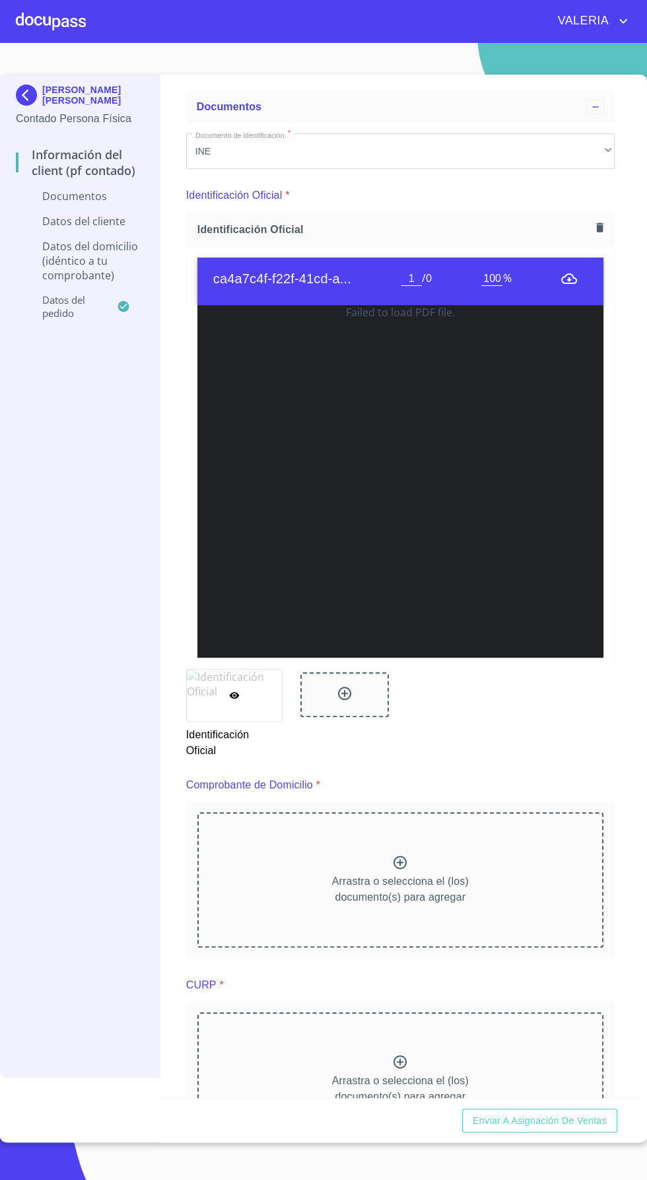
scroll to position [88, 0]
